Goal: Transaction & Acquisition: Obtain resource

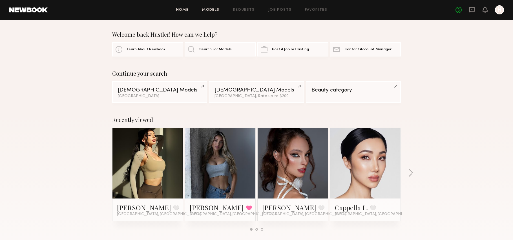
click at [213, 10] on link "Models" at bounding box center [210, 10] width 17 height 4
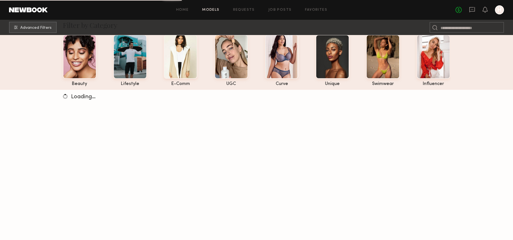
scroll to position [25, 0]
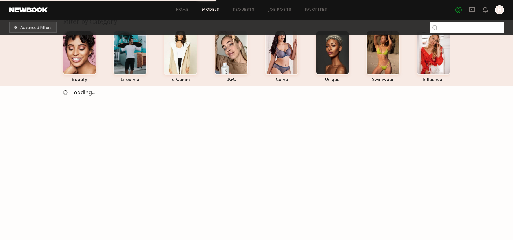
click at [448, 29] on input at bounding box center [467, 27] width 74 height 11
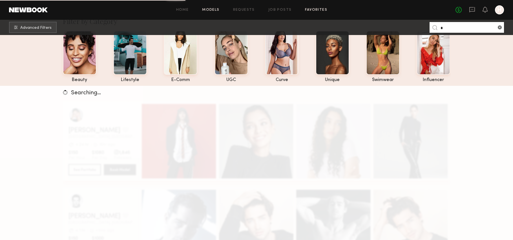
type input "*"
click at [313, 8] on link "Favorites" at bounding box center [316, 10] width 22 height 4
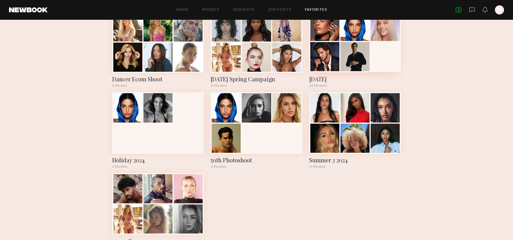
scroll to position [94, 0]
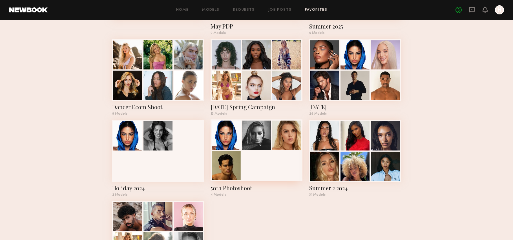
click at [226, 162] on div at bounding box center [226, 165] width 29 height 29
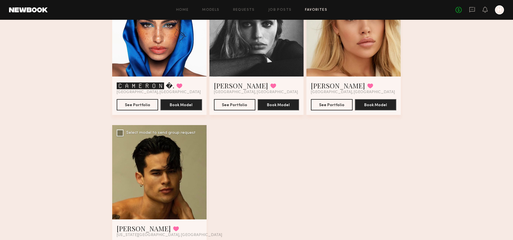
scroll to position [108, 0]
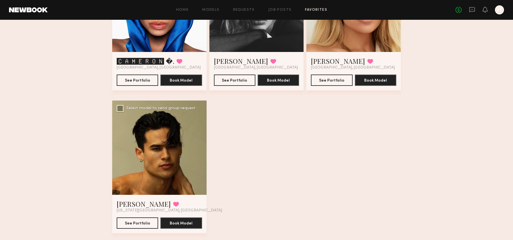
click at [153, 174] on div at bounding box center [159, 147] width 94 height 94
click at [146, 221] on button "See Portfolio" at bounding box center [137, 222] width 41 height 11
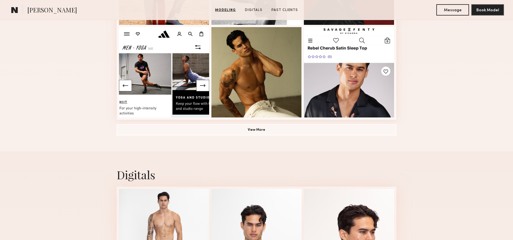
scroll to position [416, 0]
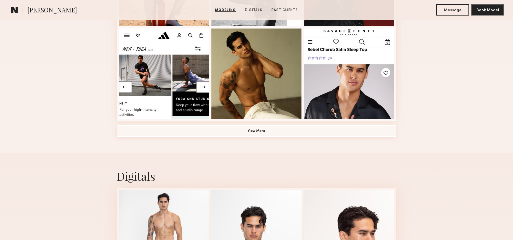
click at [255, 130] on button "View More" at bounding box center [257, 130] width 280 height 11
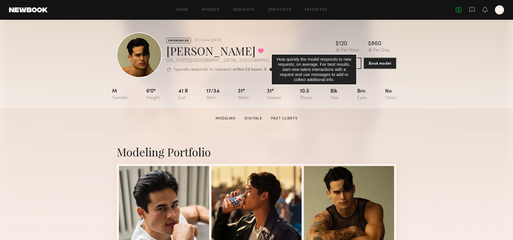
scroll to position [1, 0]
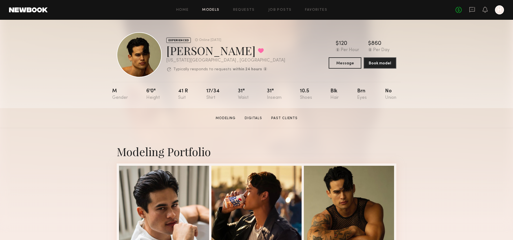
click at [219, 10] on link "Models" at bounding box center [210, 10] width 17 height 4
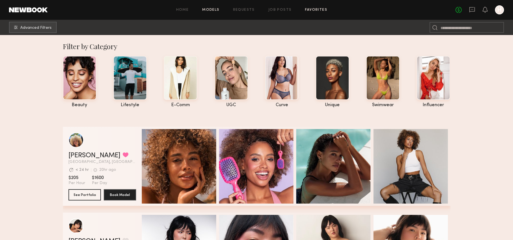
click at [317, 11] on link "Favorites" at bounding box center [316, 10] width 22 height 4
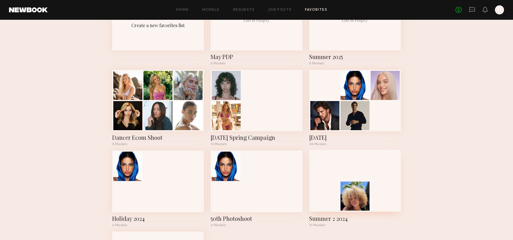
scroll to position [105, 0]
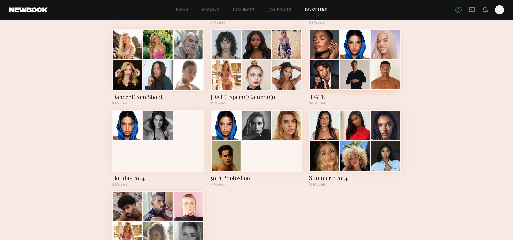
click at [348, 96] on div "[DATE]" at bounding box center [355, 97] width 92 height 8
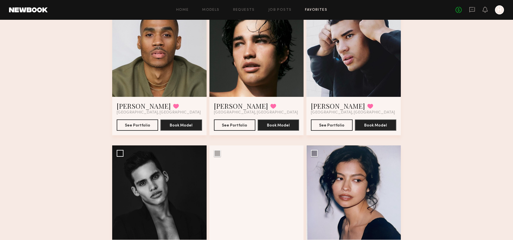
scroll to position [917, 0]
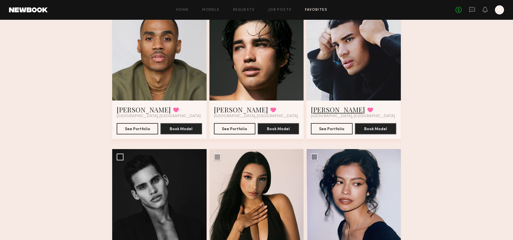
click at [324, 111] on link "Keith C." at bounding box center [338, 109] width 54 height 9
